Goal: Task Accomplishment & Management: Complete application form

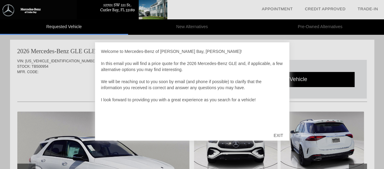
click at [281, 136] on div "EXIT" at bounding box center [278, 136] width 22 height 18
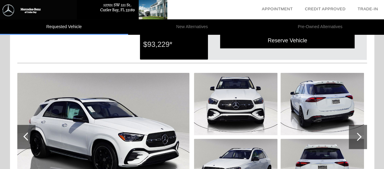
scroll to position [91, 0]
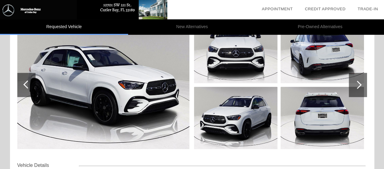
click at [357, 81] on div at bounding box center [357, 85] width 8 height 8
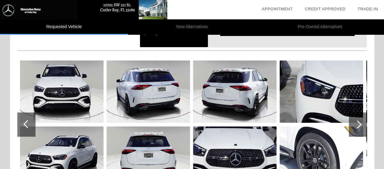
scroll to position [61, 0]
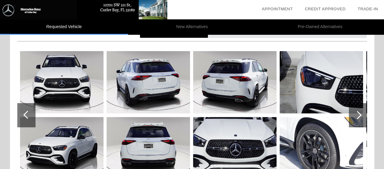
click at [358, 116] on div at bounding box center [357, 115] width 8 height 8
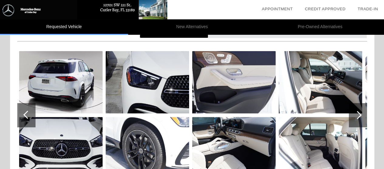
click at [358, 116] on div at bounding box center [357, 115] width 8 height 8
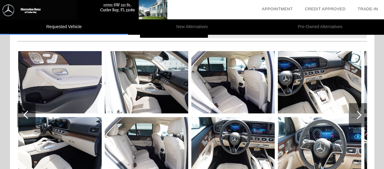
click at [358, 116] on div at bounding box center [357, 115] width 8 height 8
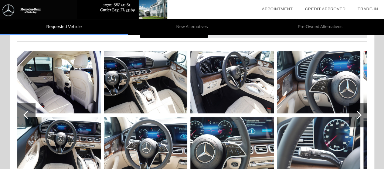
click at [358, 116] on div at bounding box center [357, 115] width 8 height 8
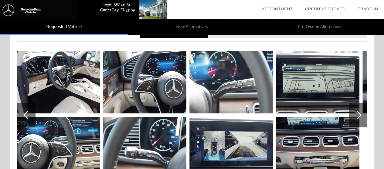
click at [358, 116] on div at bounding box center [357, 115] width 8 height 8
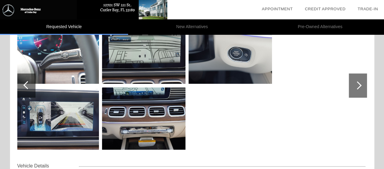
scroll to position [91, 0]
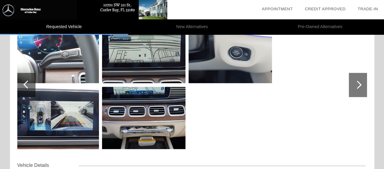
click at [29, 85] on div at bounding box center [27, 85] width 8 height 8
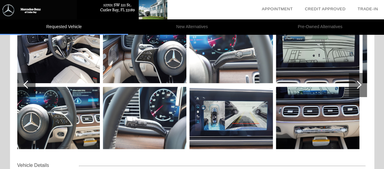
click at [29, 85] on div at bounding box center [27, 85] width 8 height 8
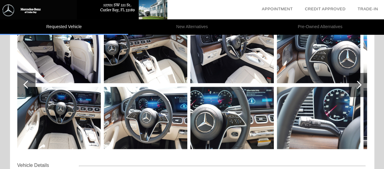
click at [29, 85] on div at bounding box center [27, 85] width 8 height 8
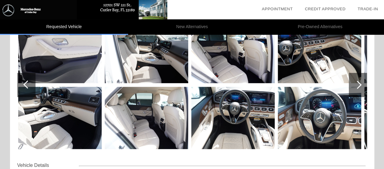
click at [29, 85] on div at bounding box center [27, 85] width 8 height 8
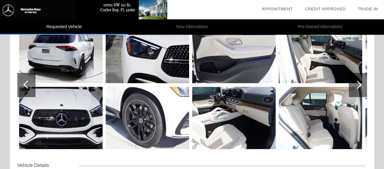
click at [29, 85] on div at bounding box center [27, 85] width 8 height 8
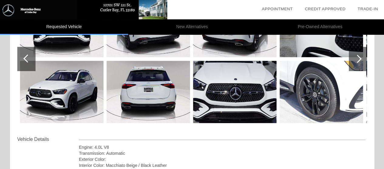
scroll to position [121, 0]
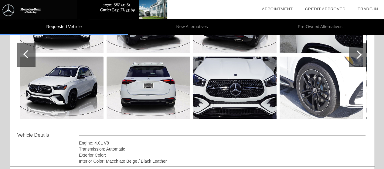
click at [360, 55] on div at bounding box center [357, 55] width 8 height 8
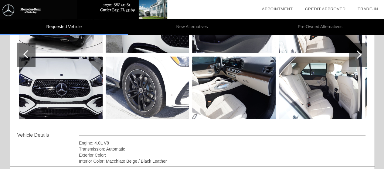
click at [253, 108] on img at bounding box center [233, 88] width 83 height 62
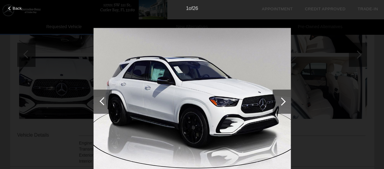
click at [282, 102] on div at bounding box center [281, 102] width 8 height 8
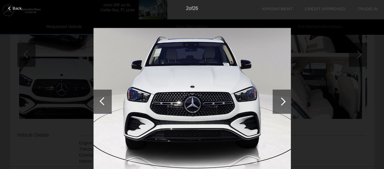
click at [282, 102] on div at bounding box center [281, 102] width 8 height 8
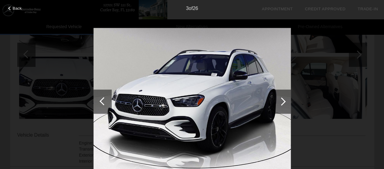
click at [282, 102] on div at bounding box center [281, 102] width 8 height 8
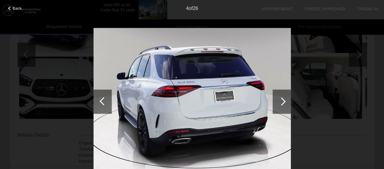
click at [282, 102] on div at bounding box center [281, 102] width 8 height 8
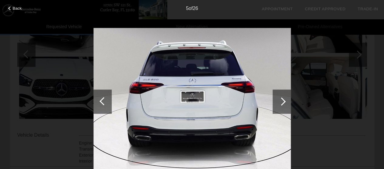
click at [282, 102] on div at bounding box center [281, 102] width 8 height 8
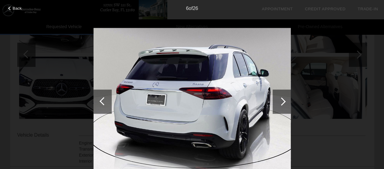
click at [282, 102] on div at bounding box center [281, 102] width 8 height 8
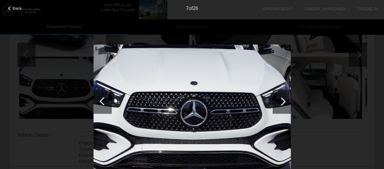
click at [282, 102] on div at bounding box center [281, 102] width 8 height 8
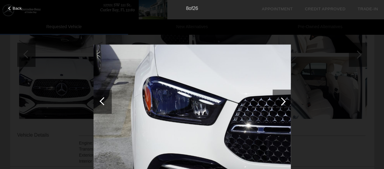
click at [282, 102] on div at bounding box center [281, 102] width 8 height 8
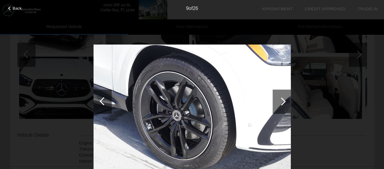
click at [282, 102] on div at bounding box center [281, 102] width 8 height 8
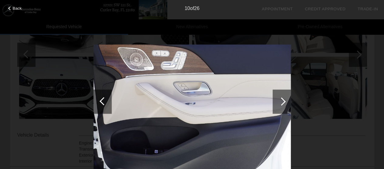
click at [282, 102] on div at bounding box center [281, 102] width 8 height 8
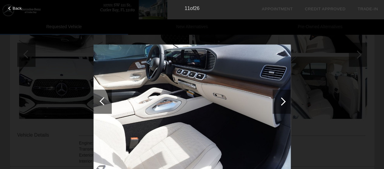
click at [285, 104] on div at bounding box center [281, 102] width 18 height 24
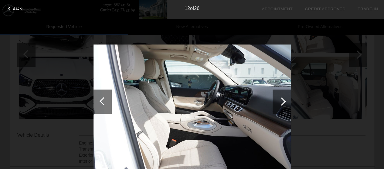
click at [13, 8] on span "Back" at bounding box center [17, 8] width 9 height 5
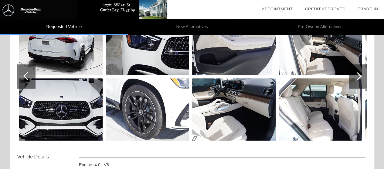
scroll to position [91, 0]
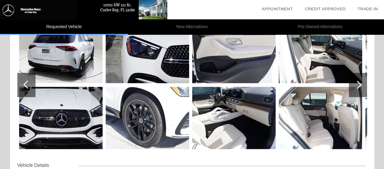
click at [326, 59] on img at bounding box center [319, 52] width 83 height 62
